Goal: Information Seeking & Learning: Learn about a topic

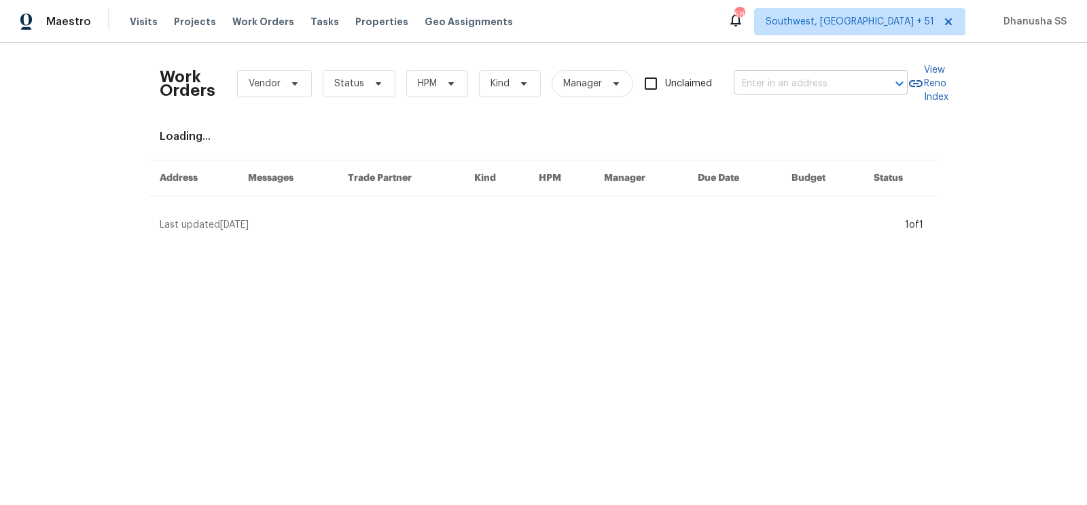
click at [826, 84] on input "text" at bounding box center [802, 83] width 136 height 21
paste input "[STREET_ADDRESS]"
type input "[STREET_ADDRESS]"
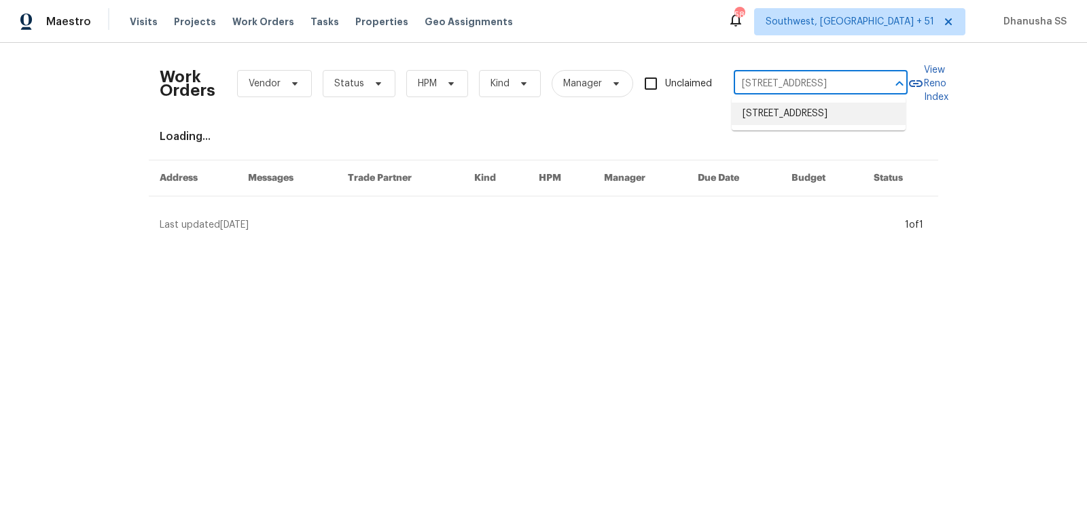
click at [826, 114] on li "[STREET_ADDRESS]" at bounding box center [819, 114] width 174 height 22
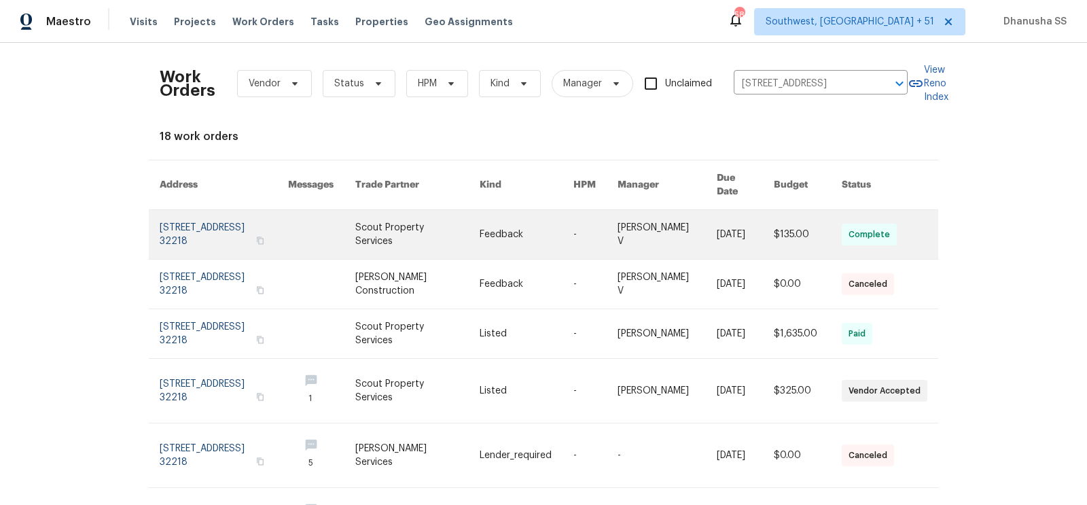
click at [483, 210] on td "Feedback" at bounding box center [516, 235] width 94 height 50
click at [478, 210] on td "Feedback" at bounding box center [516, 235] width 94 height 50
click at [524, 220] on link at bounding box center [527, 234] width 94 height 49
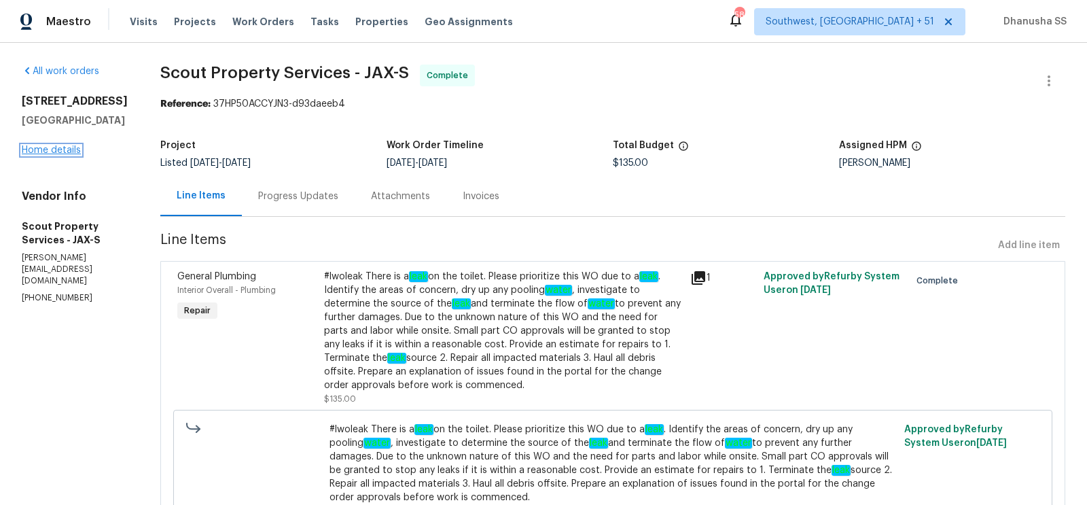
click at [43, 155] on link "Home details" at bounding box center [51, 150] width 59 height 10
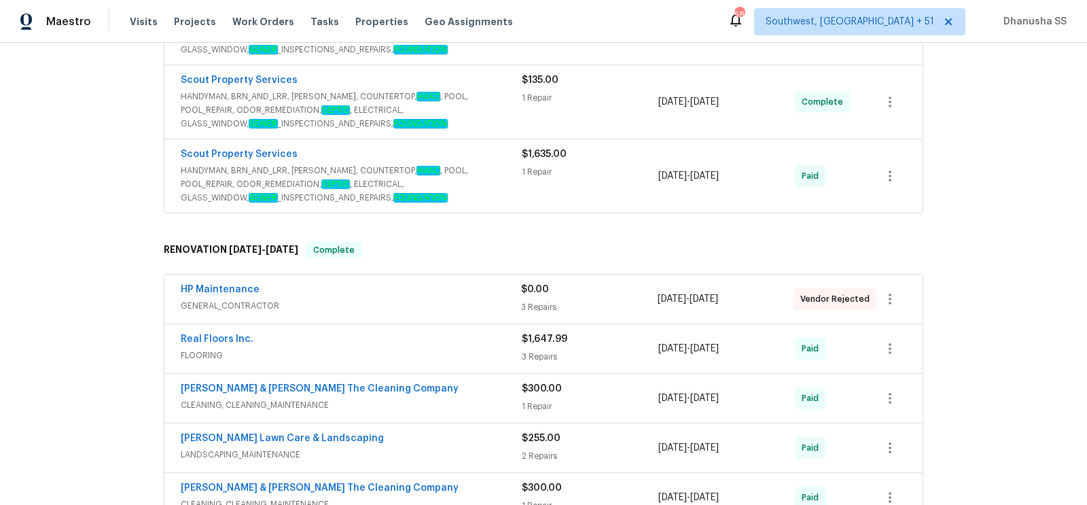
scroll to position [521, 0]
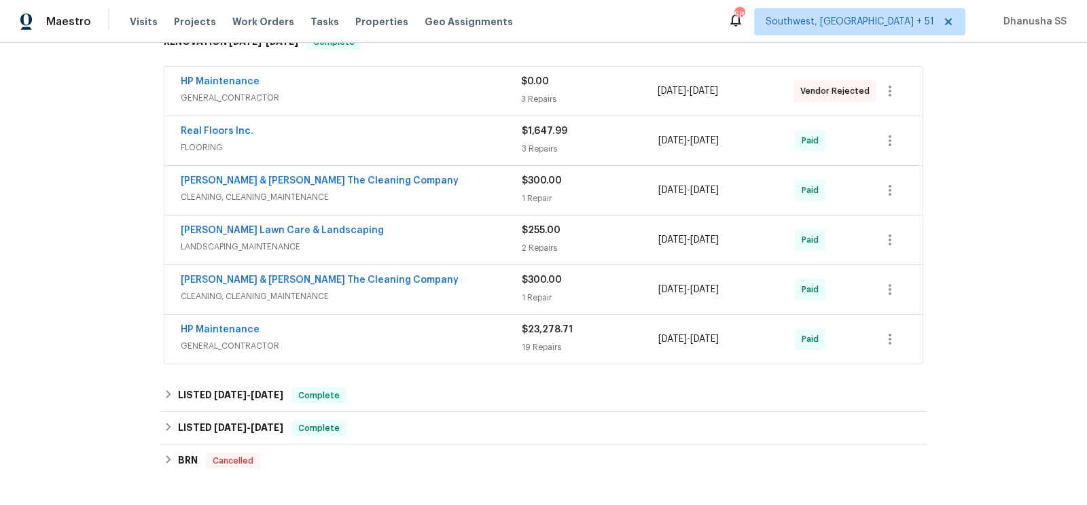
click at [476, 143] on span "FLOORING" at bounding box center [351, 148] width 341 height 14
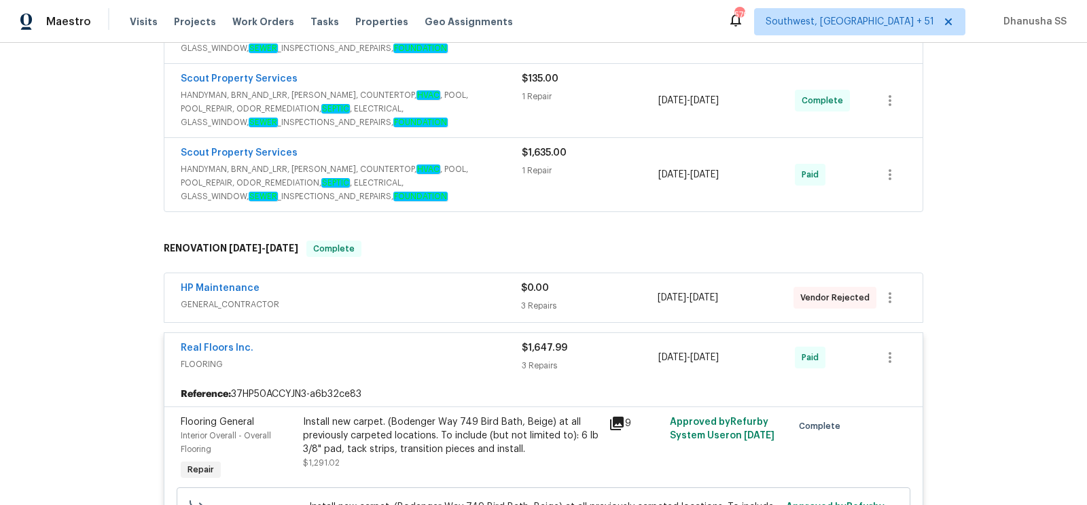
scroll to position [282, 0]
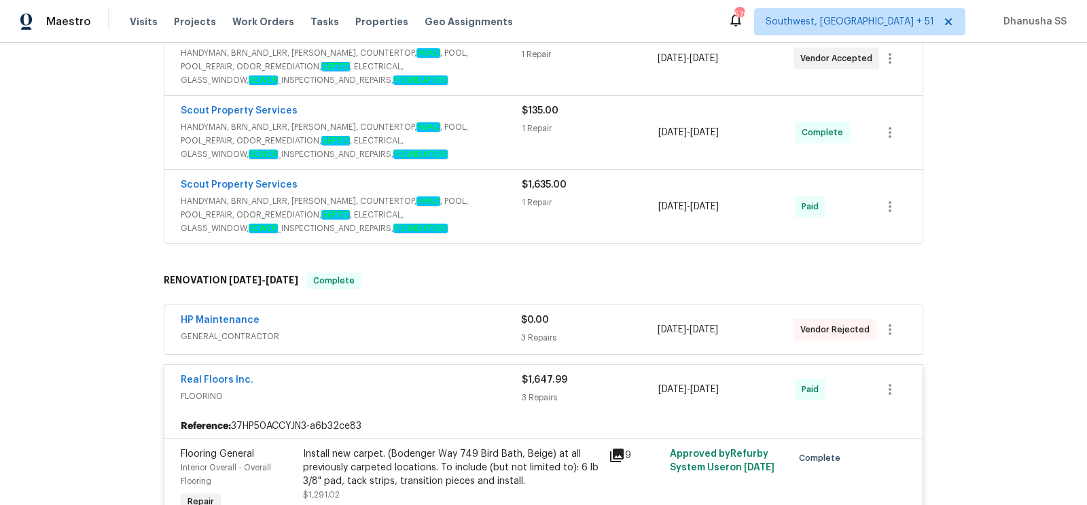
click at [472, 330] on span "GENERAL_CONTRACTOR" at bounding box center [351, 337] width 341 height 14
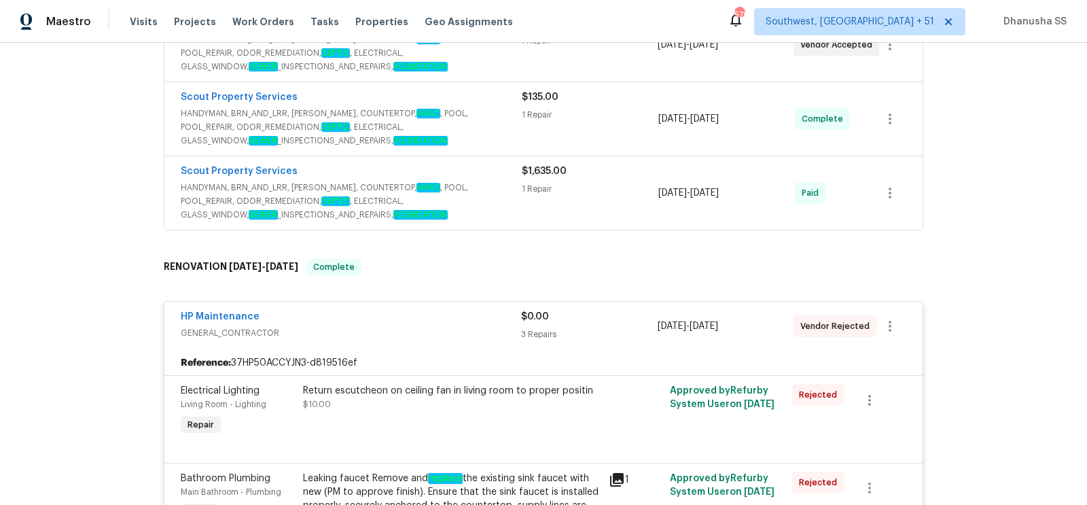
scroll to position [207, 0]
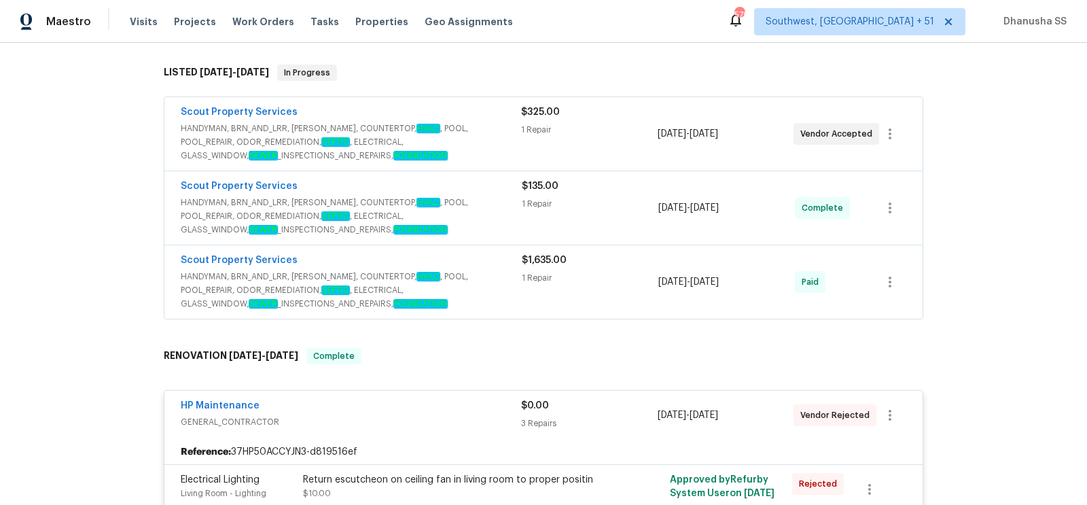
click at [488, 279] on span "HANDYMAN, BRN_AND_LRR, [PERSON_NAME], COUNTERTOP, HVAC , POOL, POOL_REPAIR, ODO…" at bounding box center [351, 290] width 341 height 41
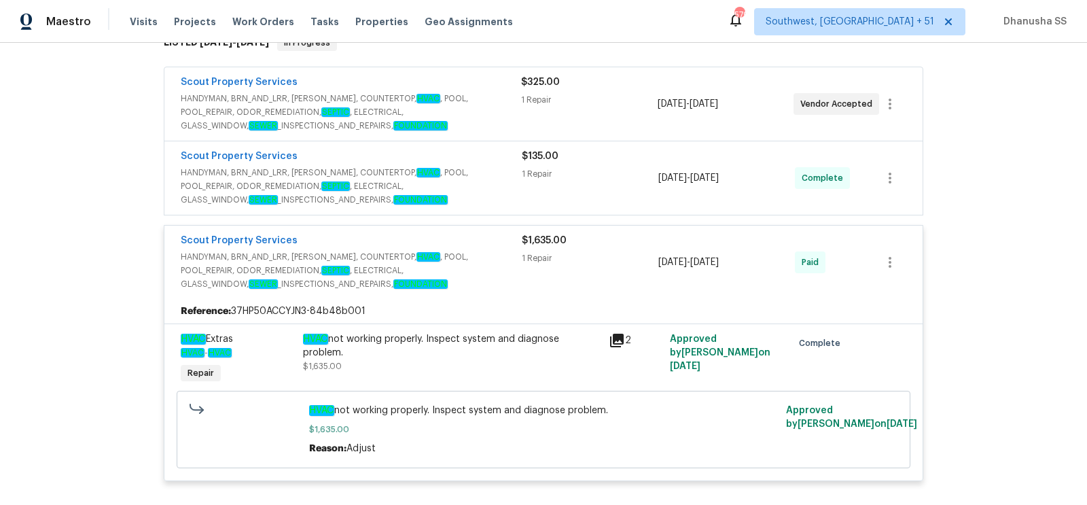
scroll to position [154, 0]
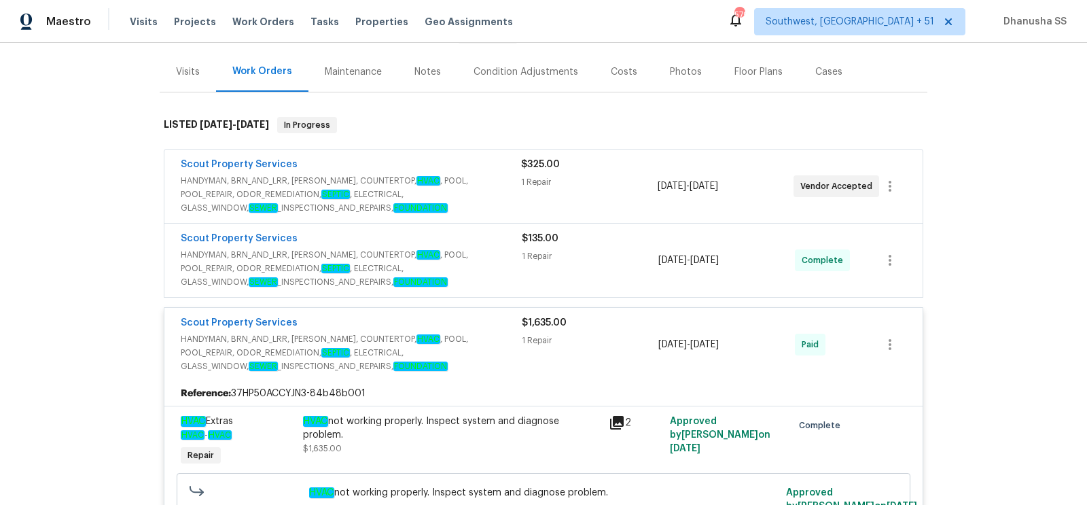
click at [486, 242] on div "Scout Property Services" at bounding box center [351, 240] width 341 height 16
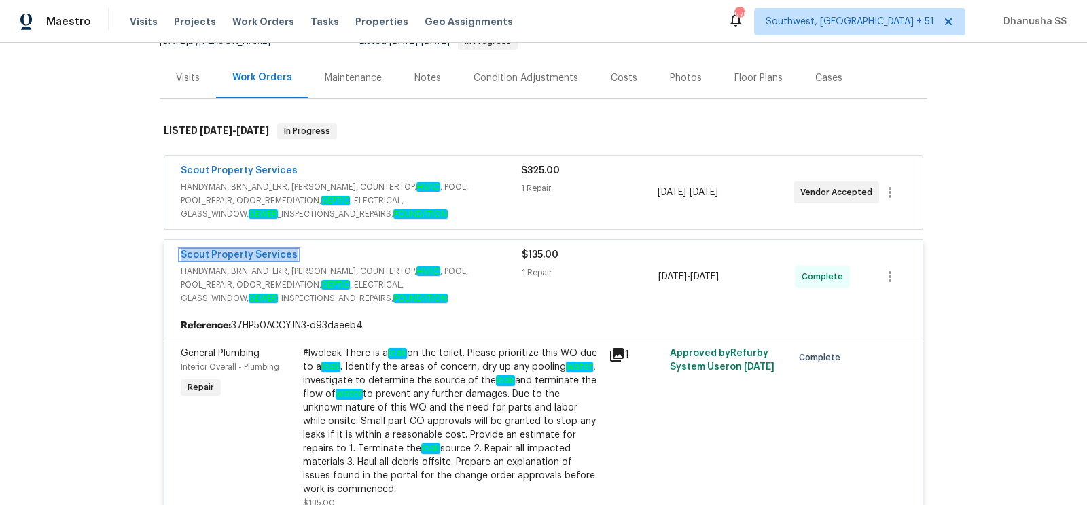
scroll to position [80, 0]
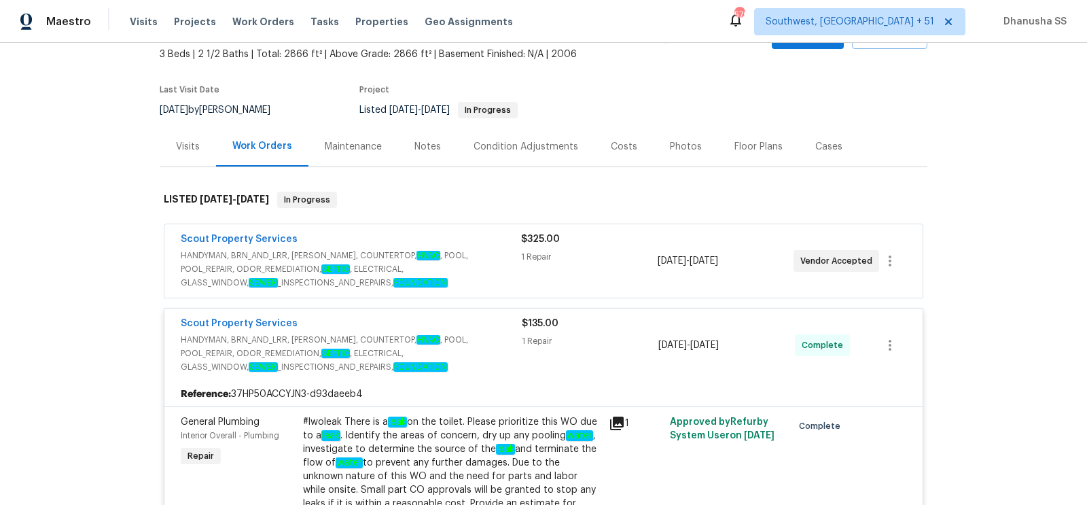
click at [448, 272] on span "HANDYMAN, BRN_AND_LRR, [PERSON_NAME], COUNTERTOP, HVAC , POOL, POOL_REPAIR, ODO…" at bounding box center [351, 269] width 341 height 41
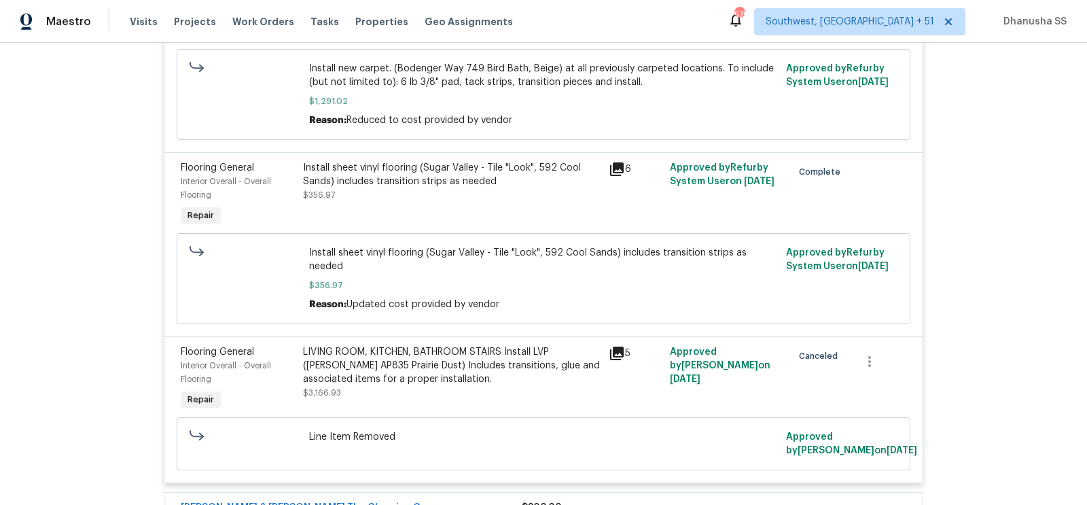
scroll to position [1784, 0]
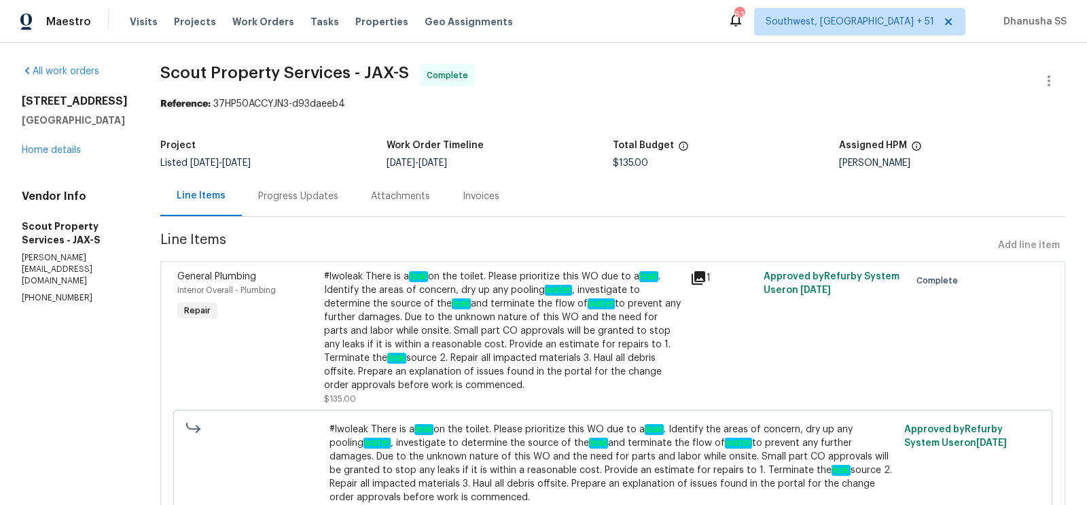
click at [258, 200] on div "Progress Updates" at bounding box center [298, 197] width 80 height 14
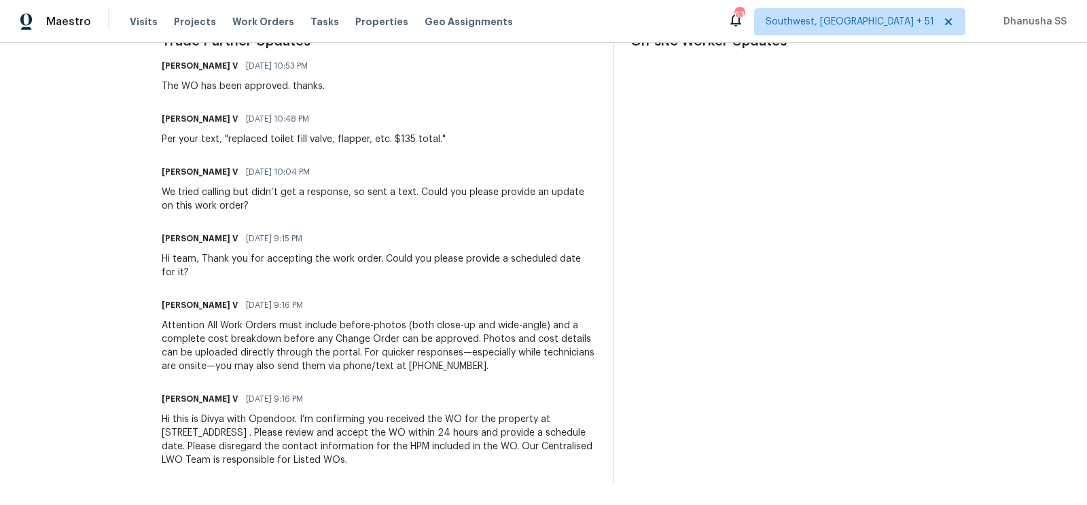
scroll to position [421, 0]
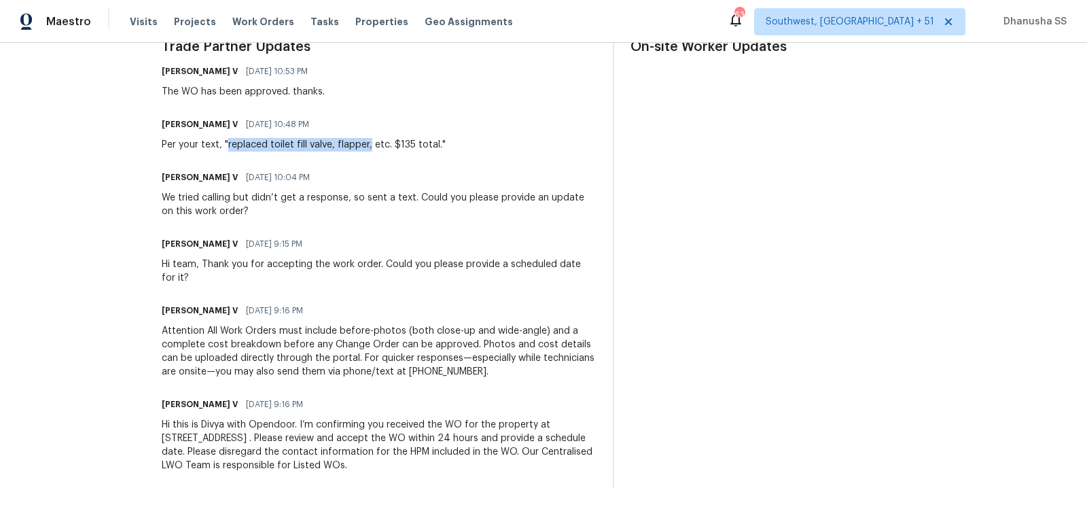
drag, startPoint x: 228, startPoint y: 145, endPoint x: 371, endPoint y: 145, distance: 142.7
click at [371, 145] on div "Per your text, "replaced toilet fill valve, flapper, etc. $135 total."" at bounding box center [304, 145] width 284 height 14
copy div "replaced toilet fill valve, flapper,"
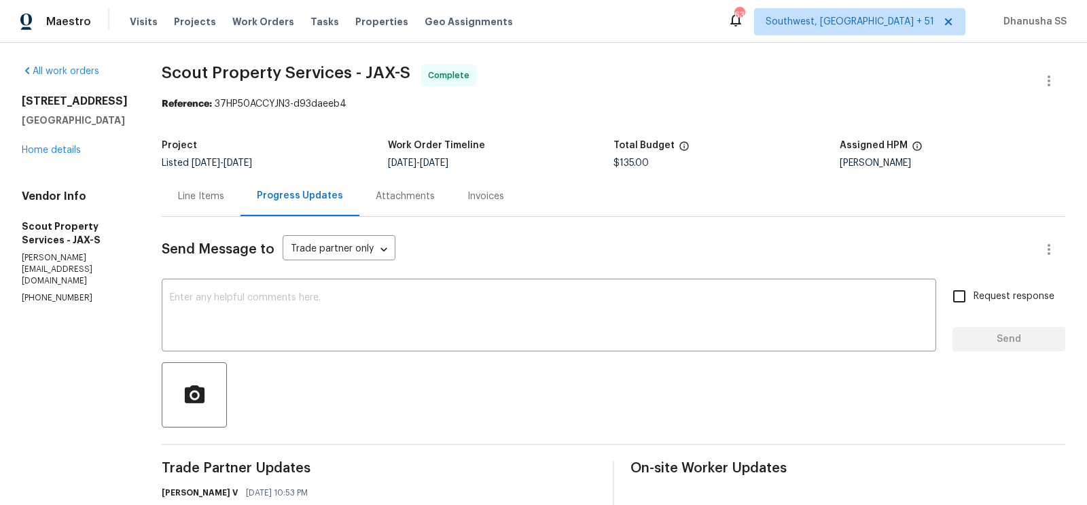
click at [216, 199] on div "Line Items" at bounding box center [201, 197] width 46 height 14
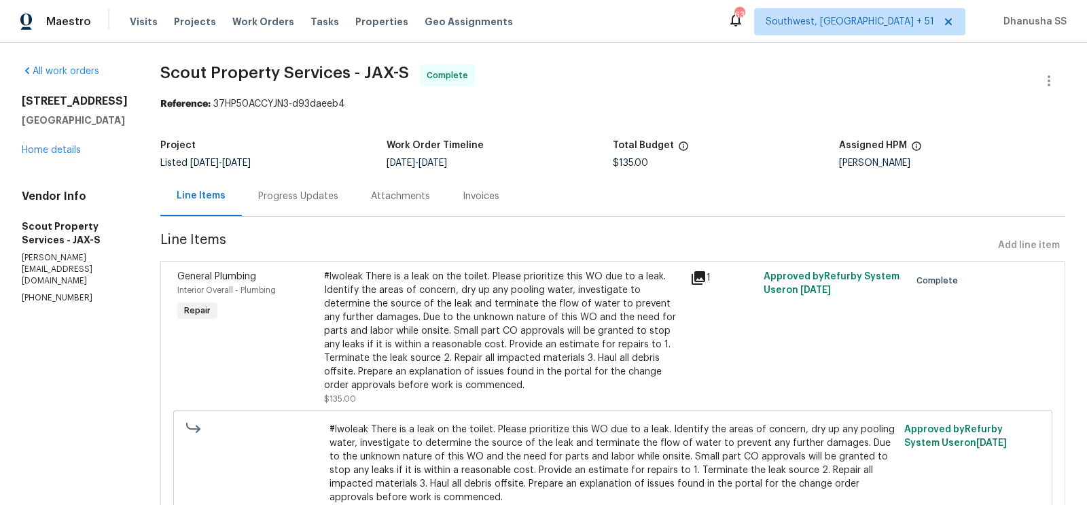
scroll to position [75, 0]
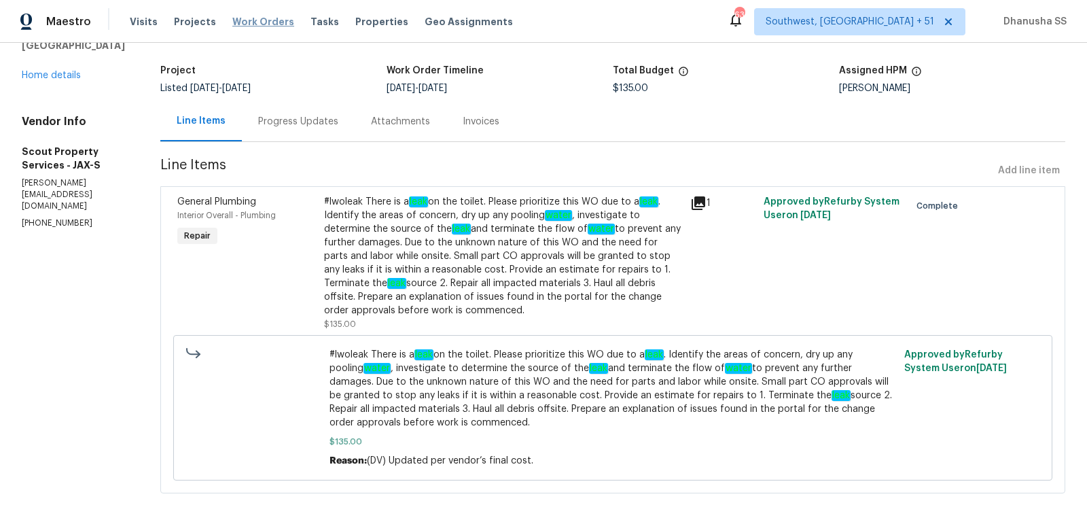
click at [269, 22] on span "Work Orders" at bounding box center [263, 22] width 62 height 14
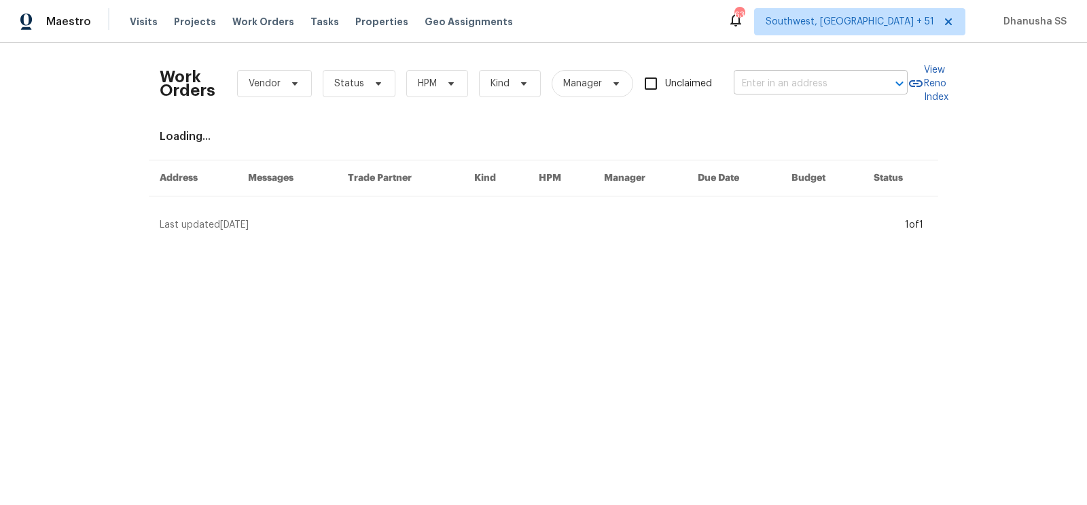
click at [807, 92] on input "text" at bounding box center [802, 83] width 136 height 21
paste input "1363 Edgewood Blvd, Berkley, MI 48072"
type input "1363 Edgewood Blvd, Berkley, MI 48072"
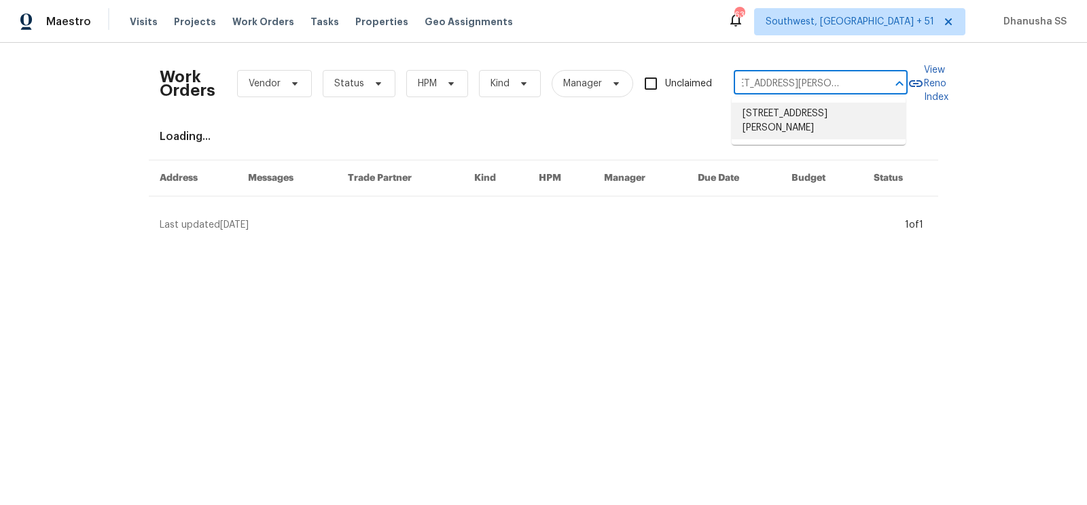
click at [790, 129] on li "1363 Edgewood Blvd, Berkley, MI 48072" at bounding box center [819, 121] width 174 height 37
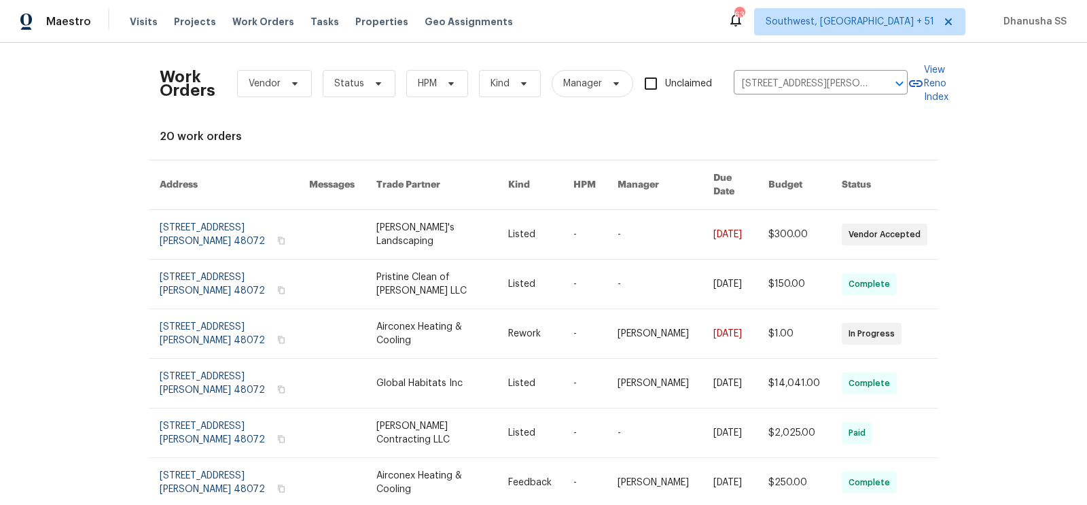
click at [563, 228] on link at bounding box center [540, 234] width 65 height 49
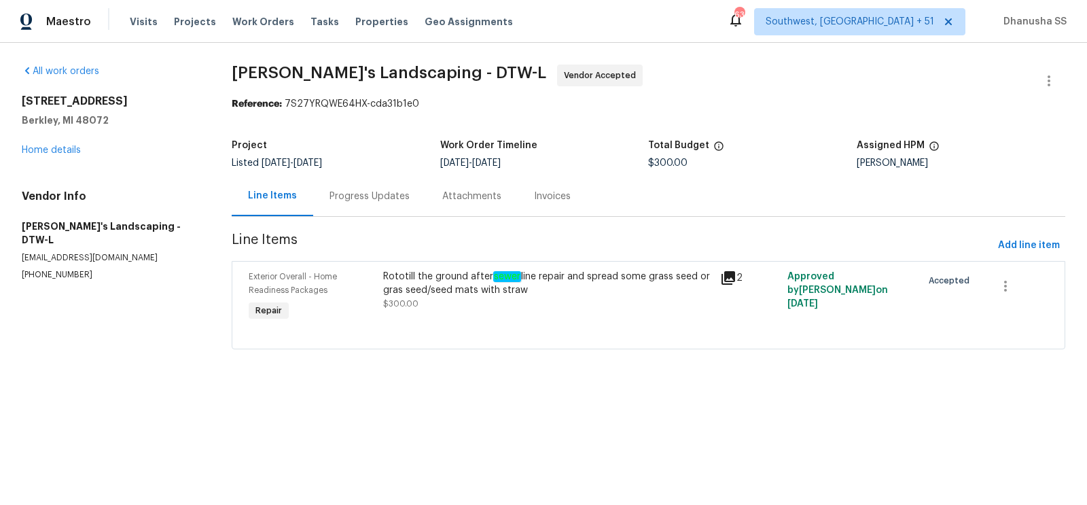
click at [54, 143] on div "1363 Edgewood Blvd Berkley, MI 48072 Home details" at bounding box center [110, 125] width 177 height 63
click at [54, 154] on link "Home details" at bounding box center [51, 150] width 59 height 10
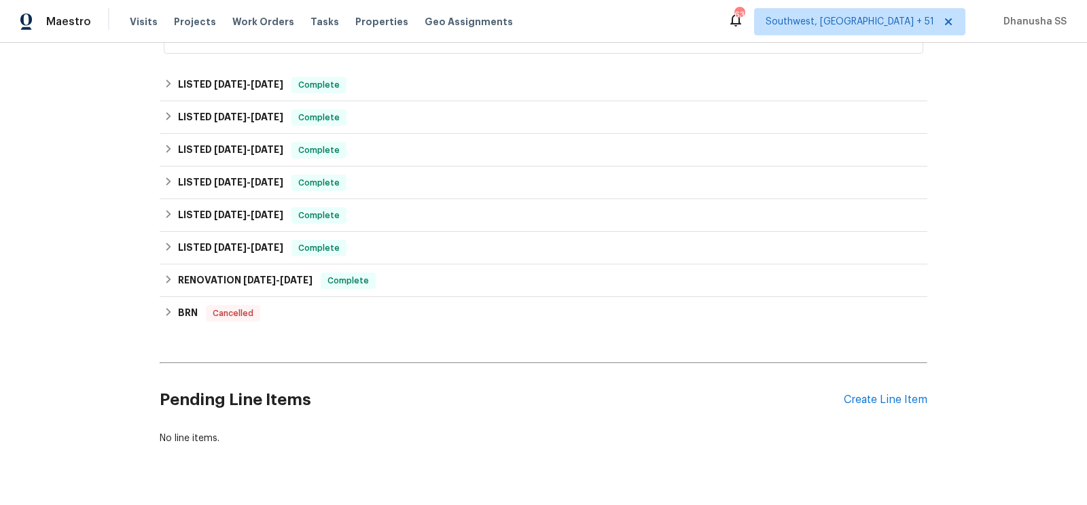
scroll to position [486, 0]
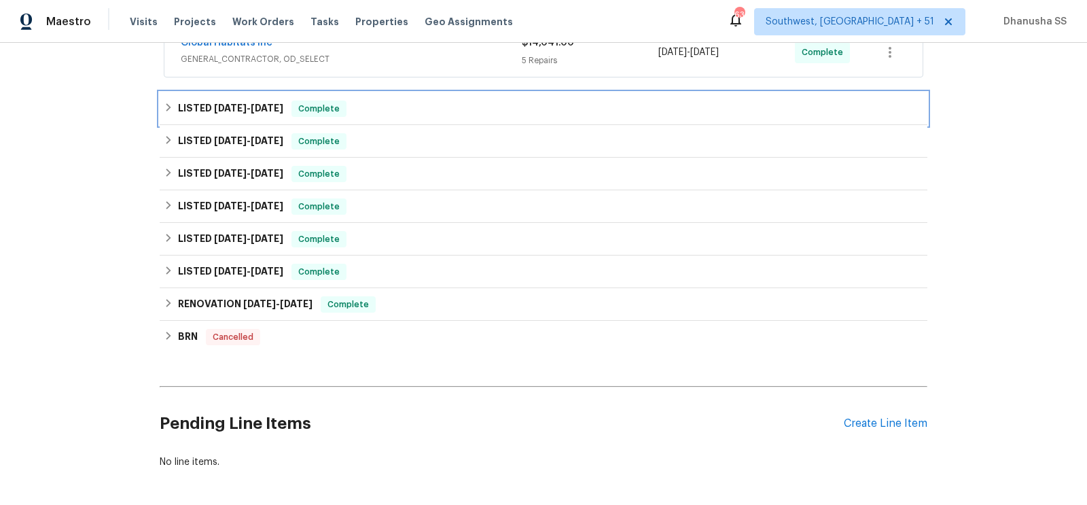
click at [403, 101] on div "LISTED 8/1/25 - 8/1/25 Complete" at bounding box center [544, 109] width 760 height 16
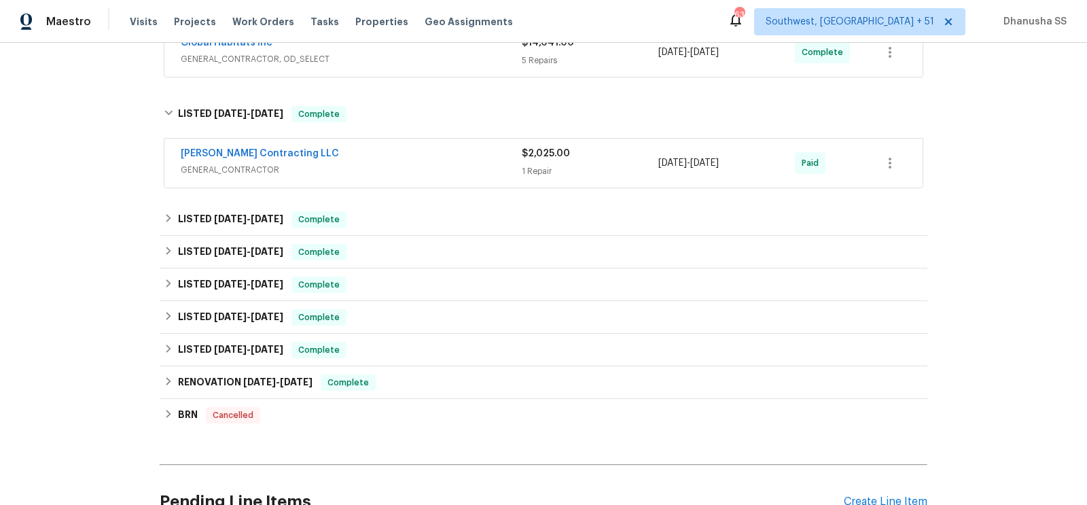
click at [446, 148] on div "Solano Contracting LLC" at bounding box center [351, 155] width 341 height 16
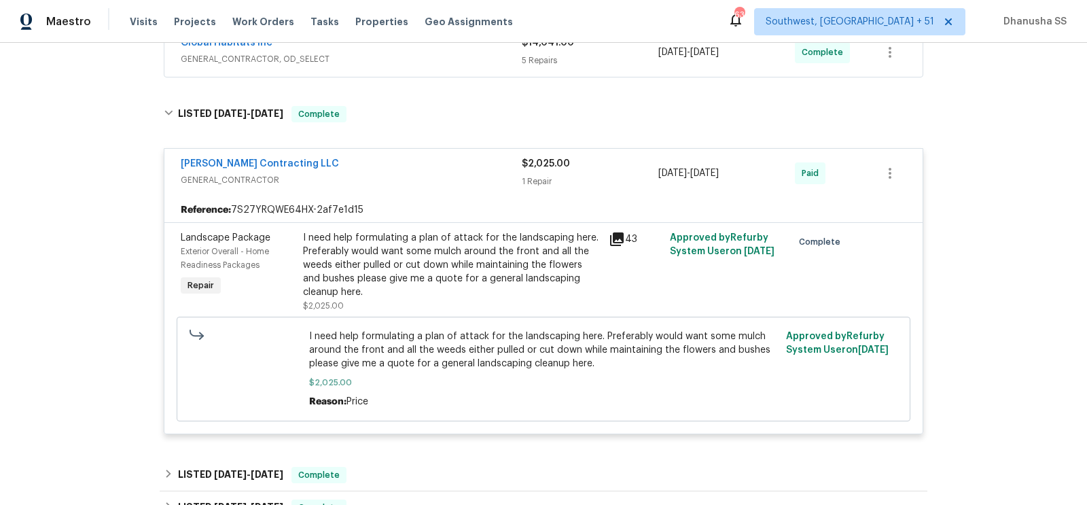
scroll to position [326, 0]
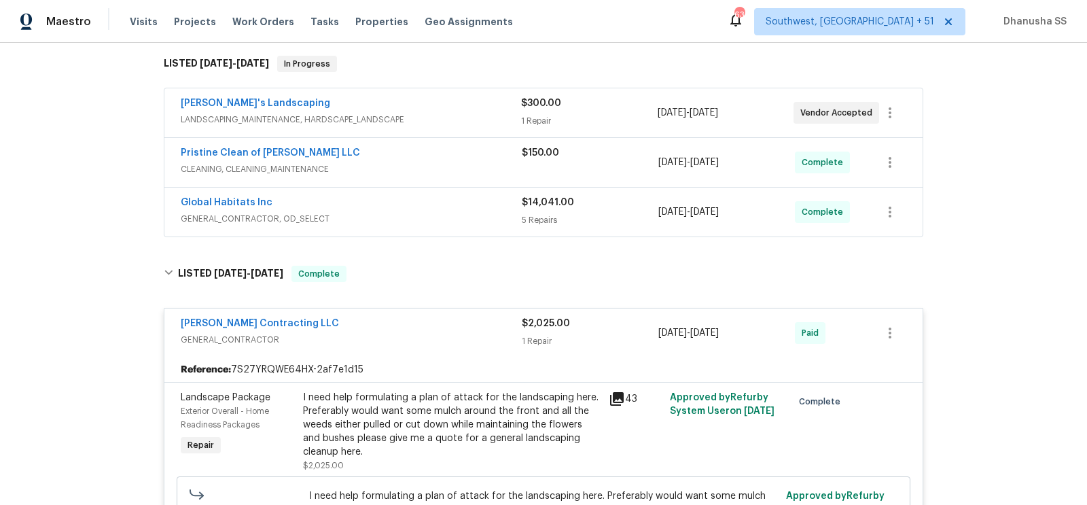
click at [449, 200] on div "Global Habitats Inc" at bounding box center [351, 204] width 341 height 16
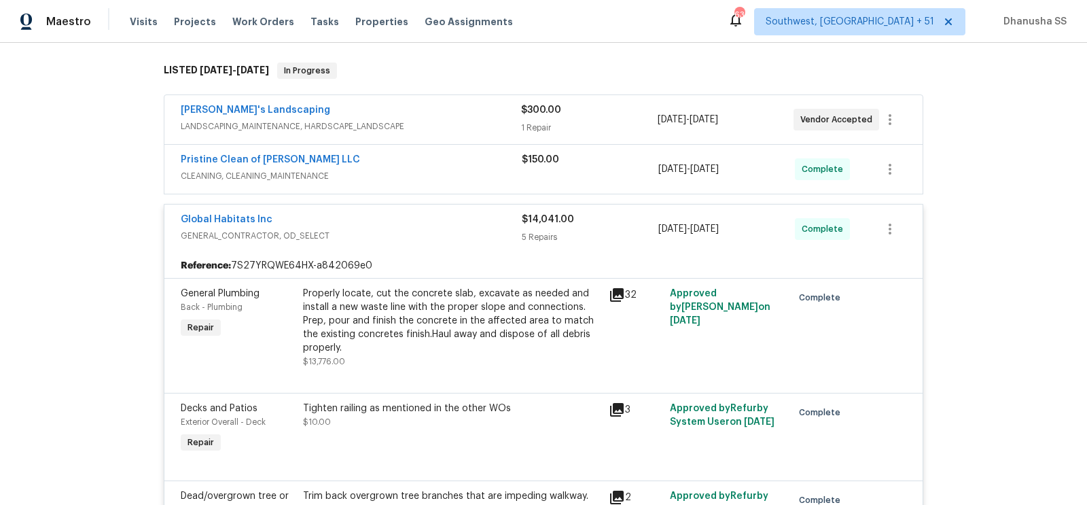
scroll to position [293, 0]
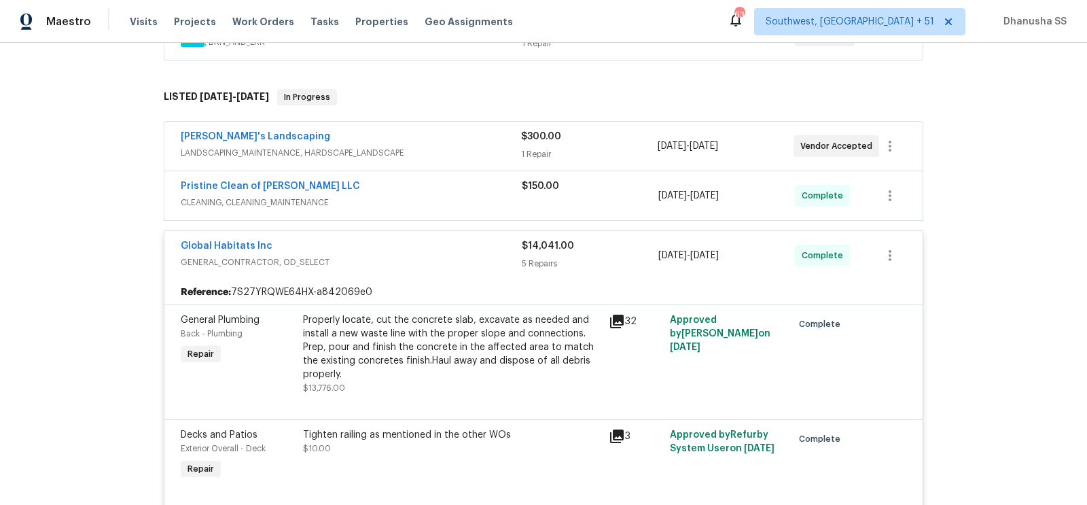
click at [387, 198] on span "CLEANING, CLEANING_MAINTENANCE" at bounding box center [351, 203] width 341 height 14
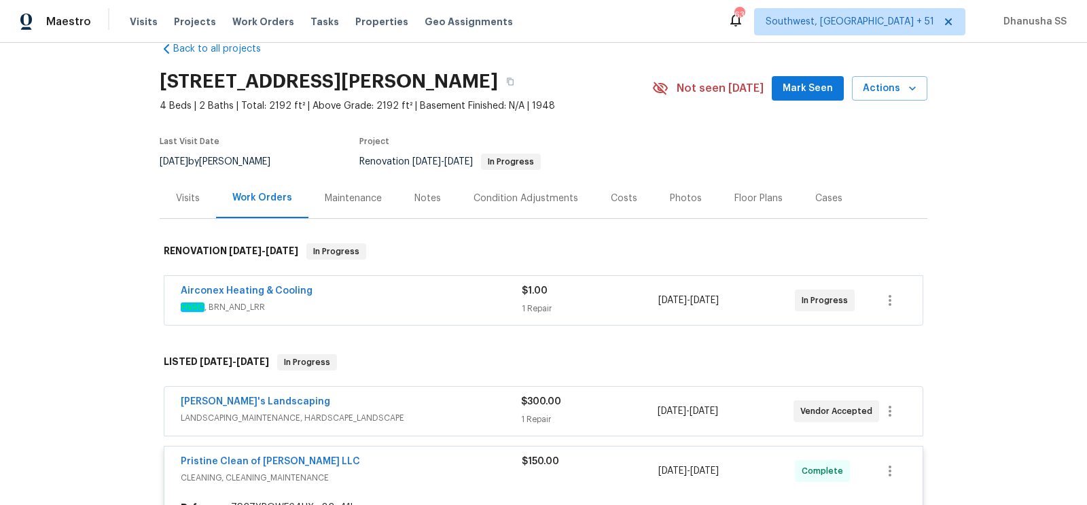
scroll to position [0, 0]
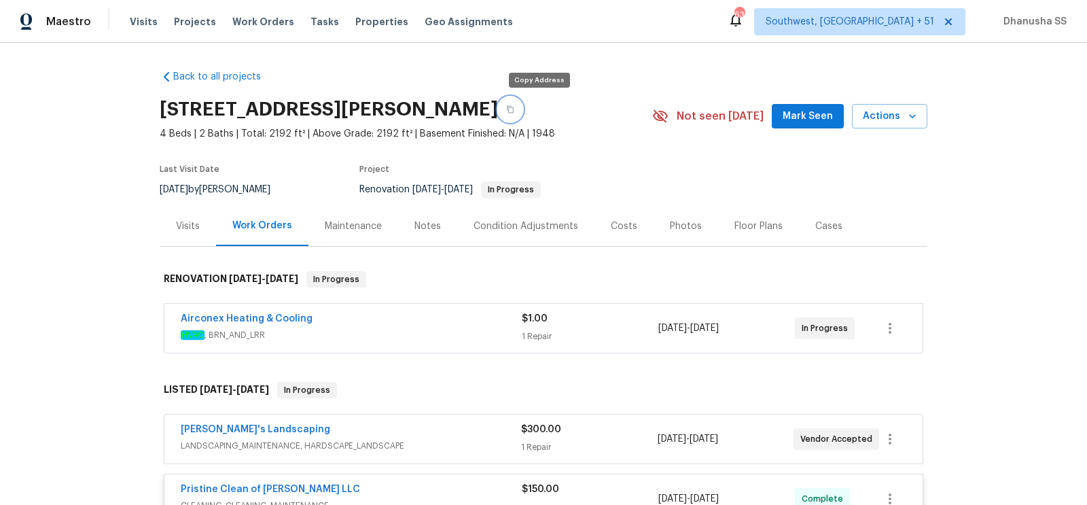
click at [514, 108] on icon "button" at bounding box center [510, 109] width 8 height 8
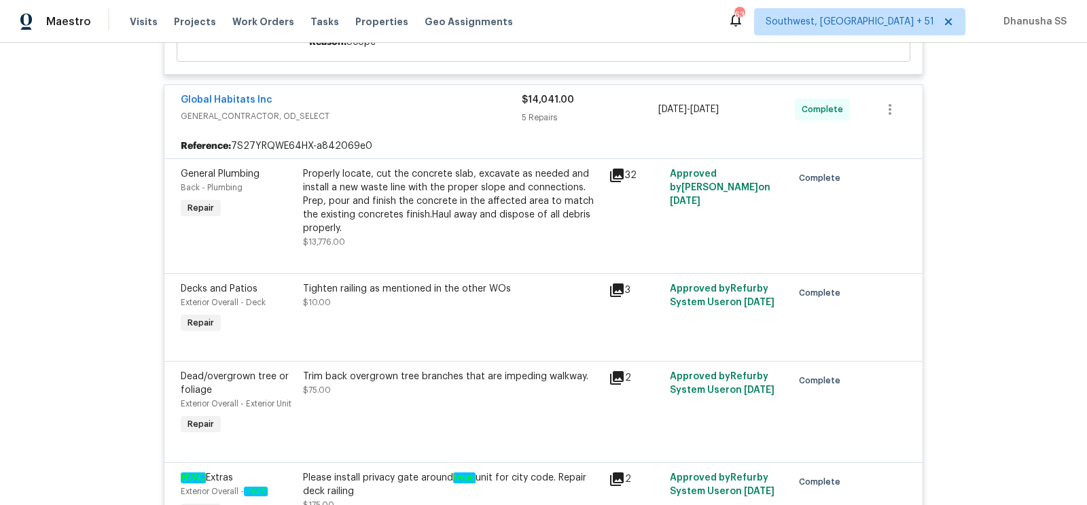
scroll to position [667, 0]
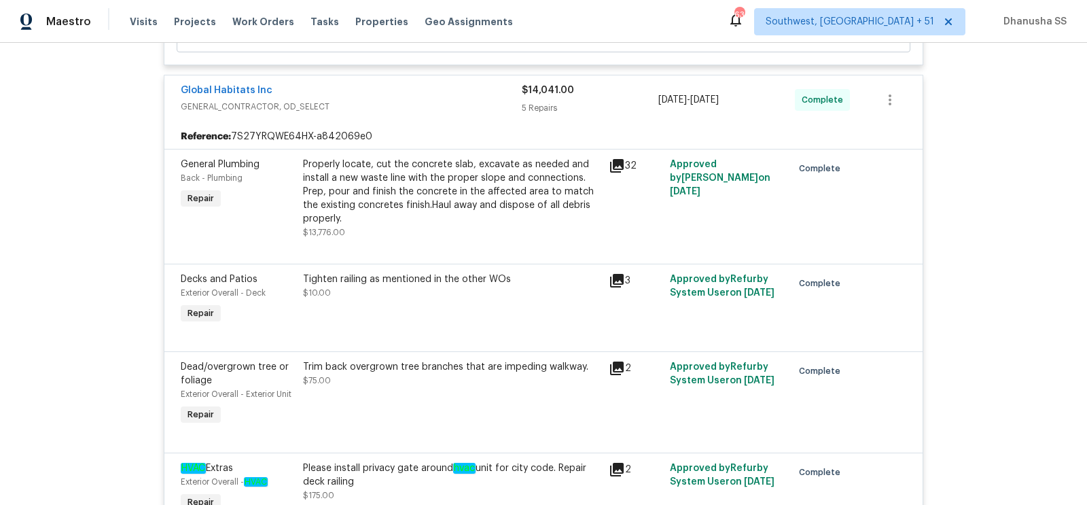
click at [319, 192] on div "Properly locate, cut the concrete slab, excavate as needed and install a new wa…" at bounding box center [452, 192] width 298 height 68
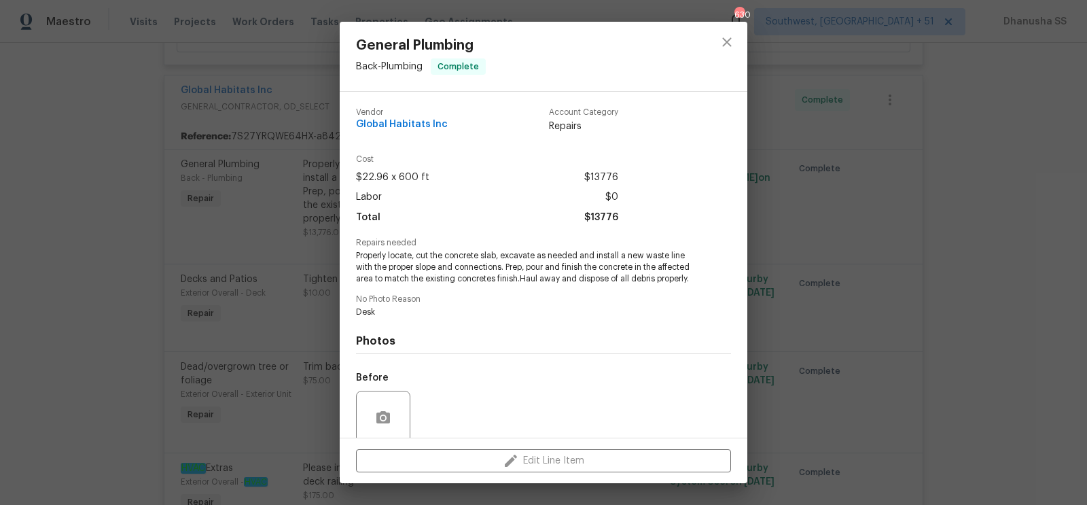
scroll to position [121, 0]
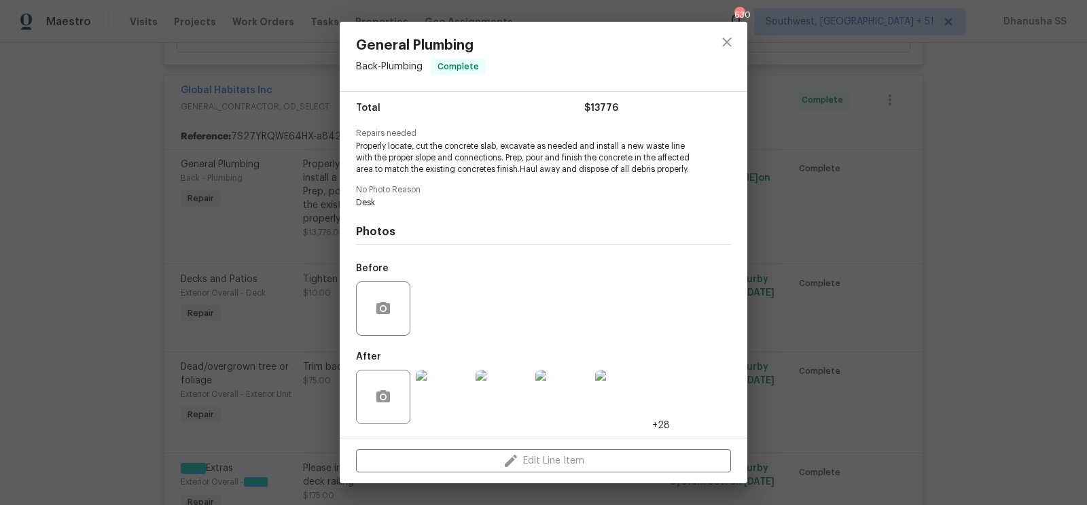
click at [448, 397] on img at bounding box center [443, 397] width 54 height 54
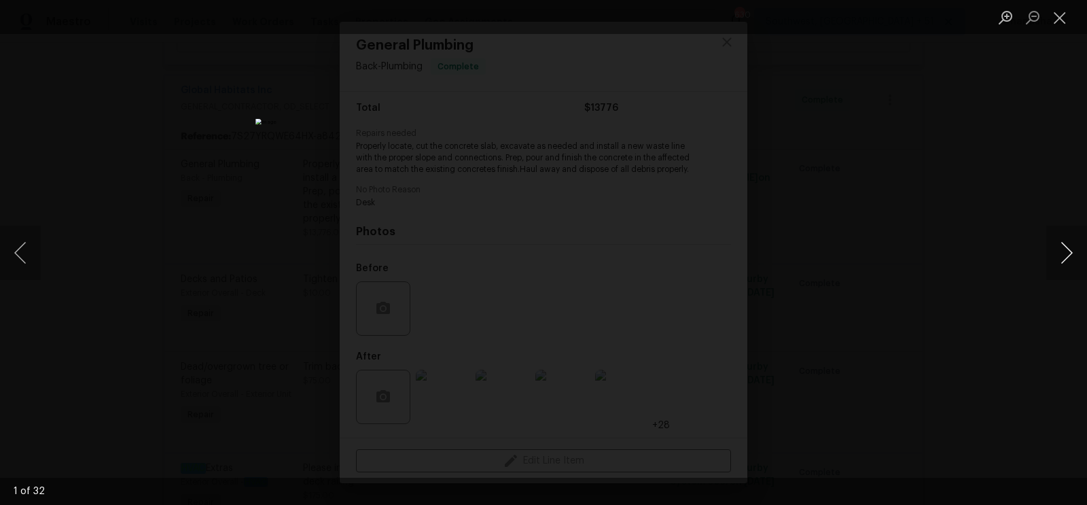
click at [1070, 252] on button "Next image" at bounding box center [1067, 253] width 41 height 54
click at [1059, 252] on button "Next image" at bounding box center [1067, 253] width 41 height 54
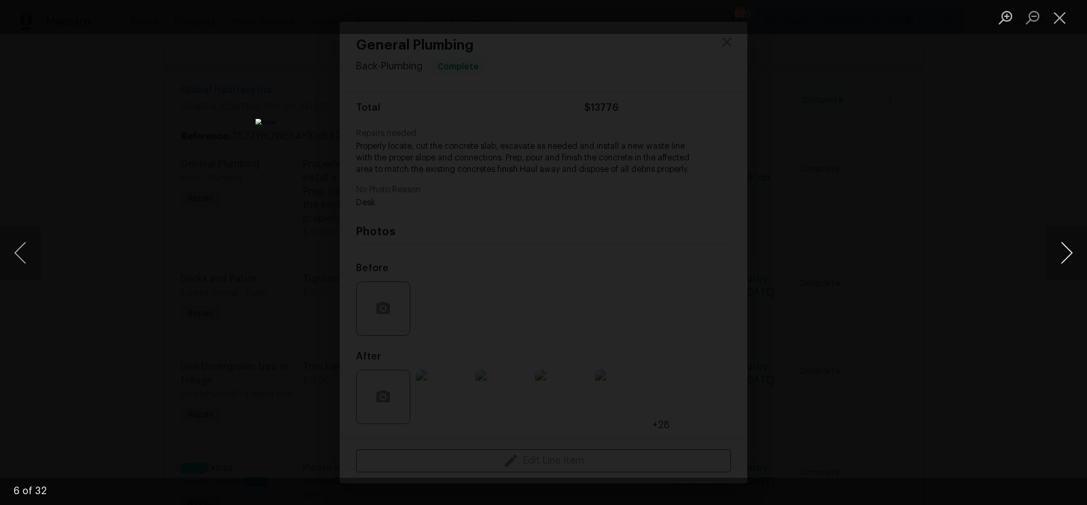
click at [1059, 252] on button "Next image" at bounding box center [1067, 253] width 41 height 54
click at [897, 172] on div "Lightbox" at bounding box center [543, 252] width 1087 height 505
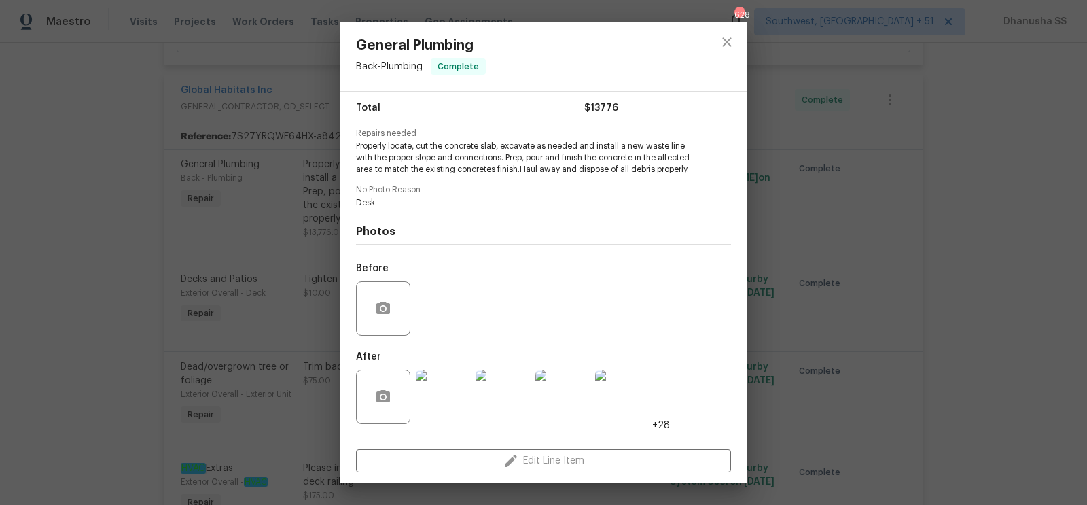
drag, startPoint x: 601, startPoint y: 130, endPoint x: 697, endPoint y: 134, distance: 95.9
click at [697, 134] on div "Repairs needed Properly locate, cut the concrete slab, excavate as needed and i…" at bounding box center [543, 152] width 375 height 46
drag, startPoint x: 598, startPoint y: 137, endPoint x: 685, endPoint y: 141, distance: 87.1
click at [685, 141] on span "Properly locate, cut the concrete slab, excavate as needed and install a new wa…" at bounding box center [525, 158] width 338 height 34
copy span "install a new waste line"
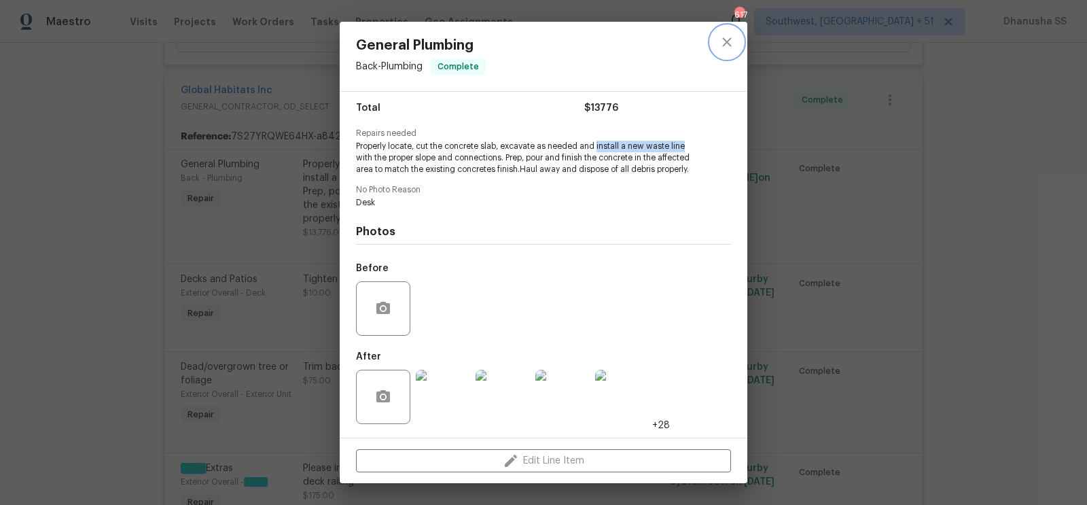
click at [727, 48] on icon "close" at bounding box center [727, 42] width 16 height 16
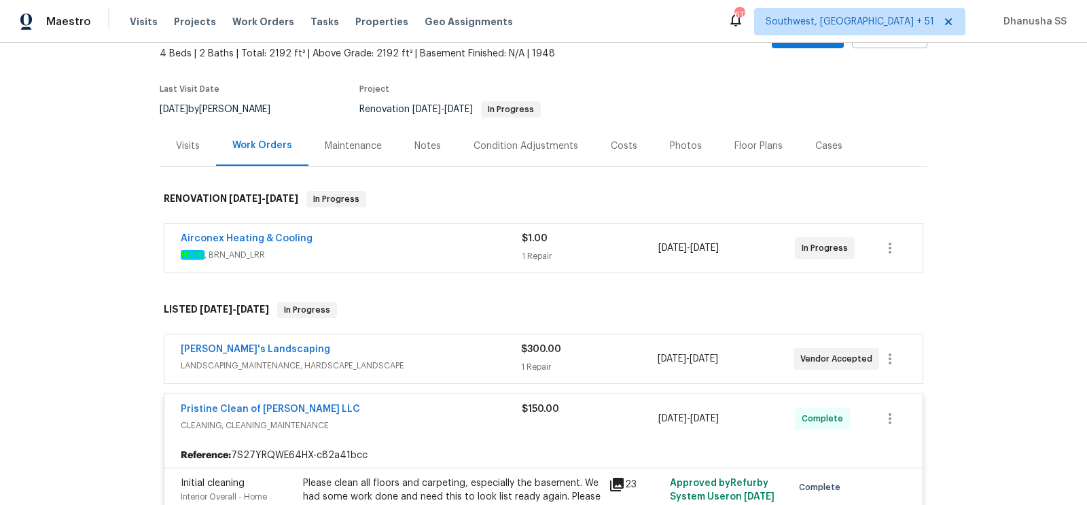
scroll to position [253, 0]
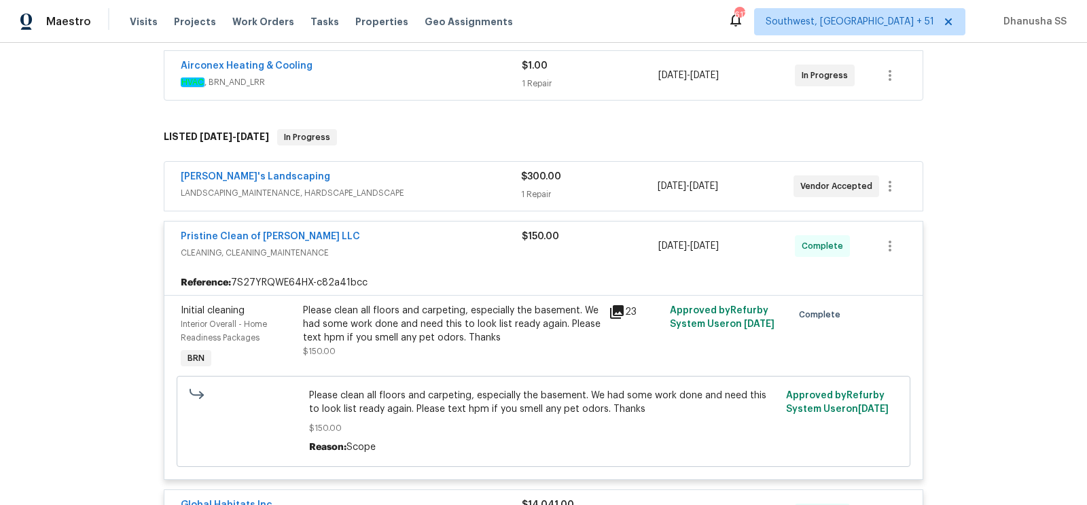
click at [437, 173] on div "Baraiac's Landscaping" at bounding box center [351, 178] width 341 height 16
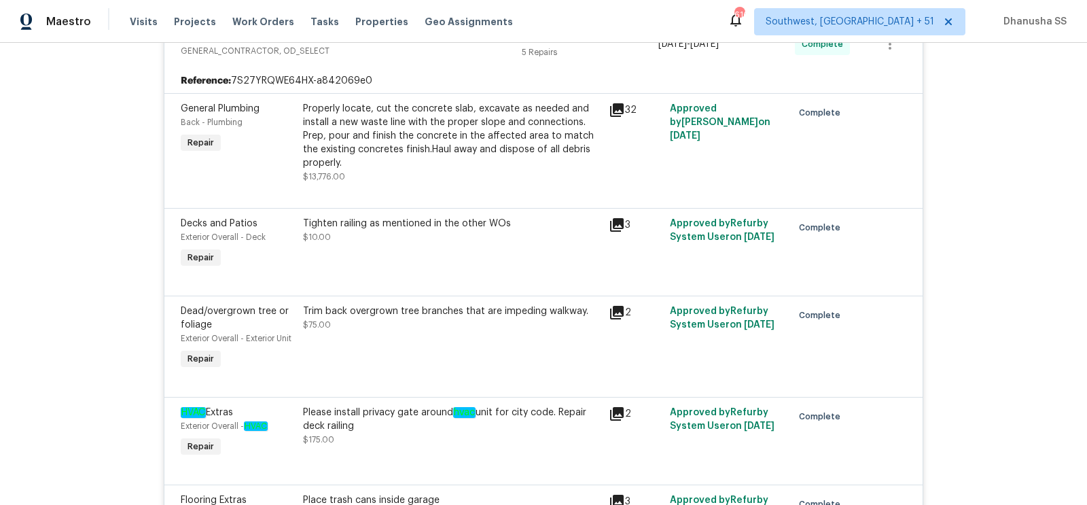
scroll to position [0, 0]
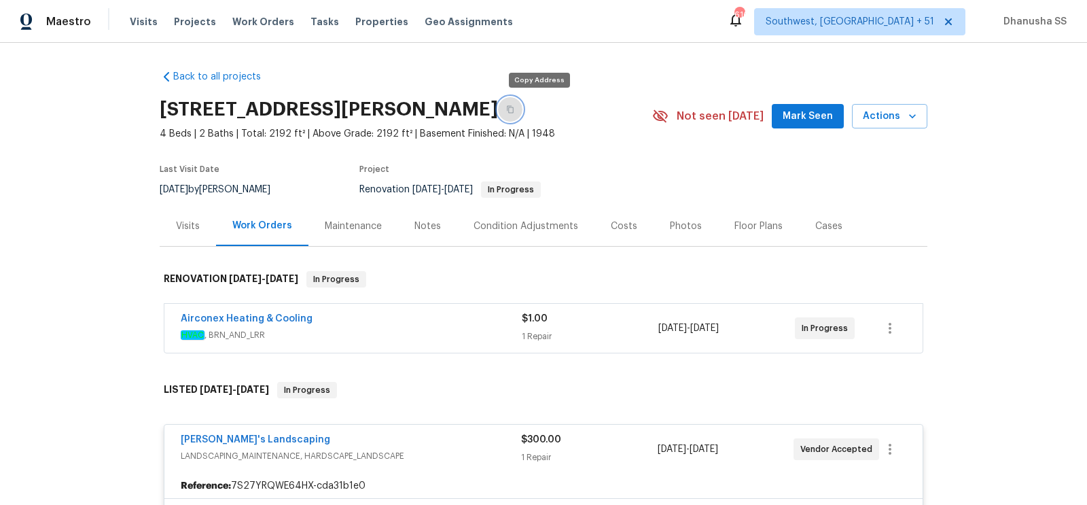
click at [523, 114] on button "button" at bounding box center [510, 109] width 24 height 24
